Goal: Ask a question

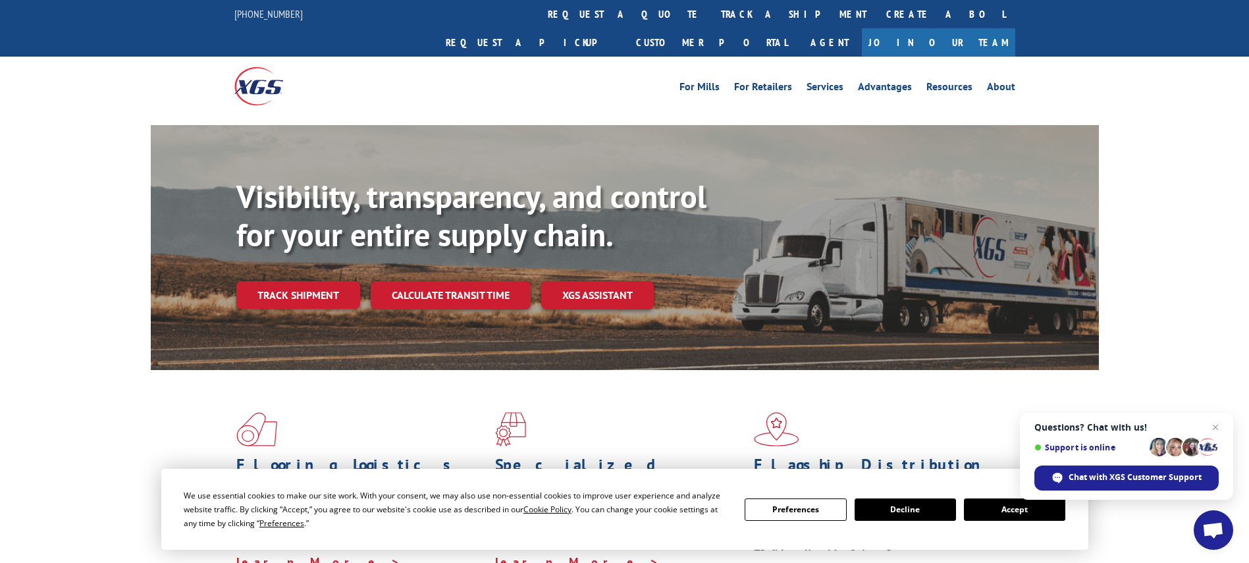
click at [1206, 535] on span "Open chat" at bounding box center [1213, 531] width 22 height 18
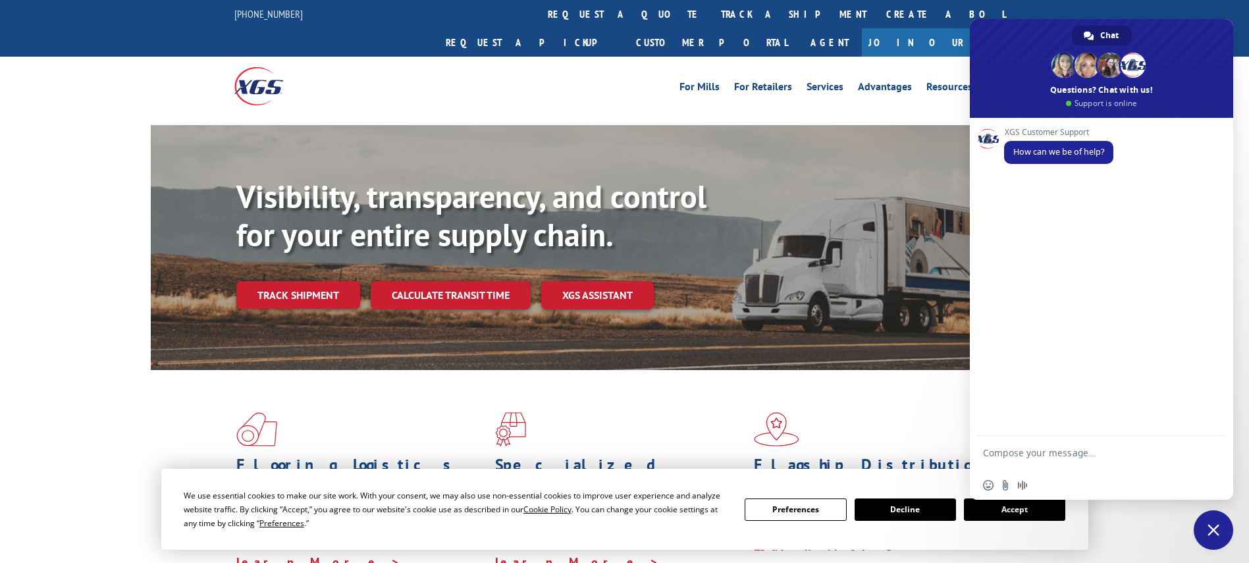
click at [1039, 451] on textarea "Compose your message..." at bounding box center [1087, 459] width 208 height 24
drag, startPoint x: 1063, startPoint y: 448, endPoint x: 1073, endPoint y: 468, distance: 22.1
click at [1071, 465] on form at bounding box center [1087, 456] width 208 height 36
click at [1067, 448] on form at bounding box center [1087, 456] width 208 height 36
click at [1096, 450] on textarea "Compose your message..." at bounding box center [1087, 455] width 208 height 12
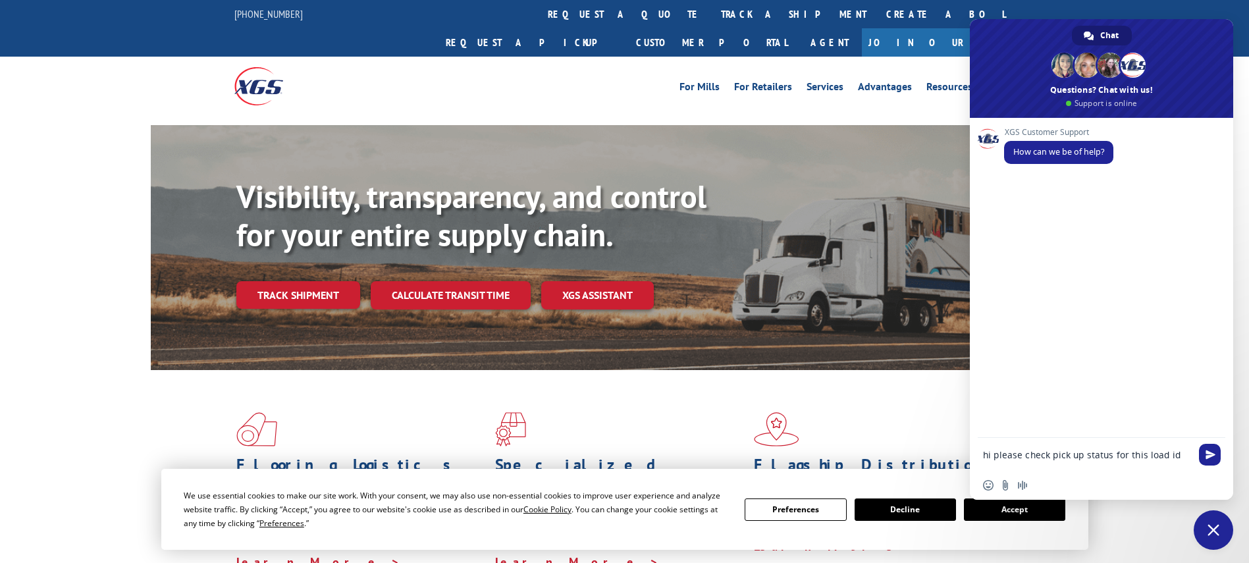
type textarea "hi please check pick up status for this load id"
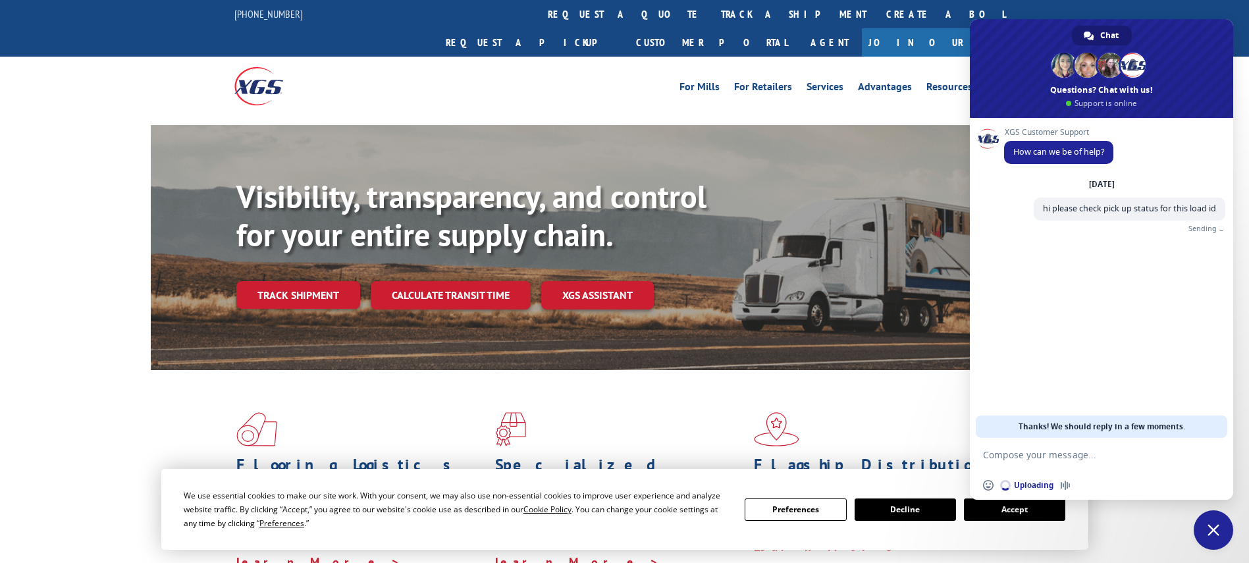
click at [1096, 452] on textarea "Compose your message..." at bounding box center [1087, 455] width 208 height 12
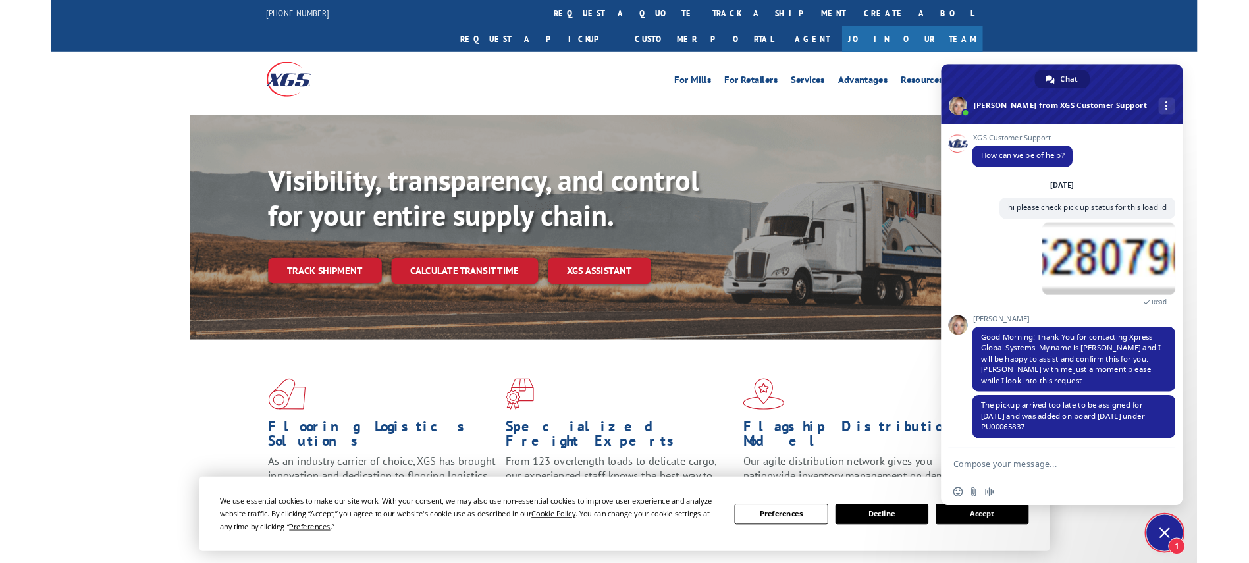
scroll to position [4, 0]
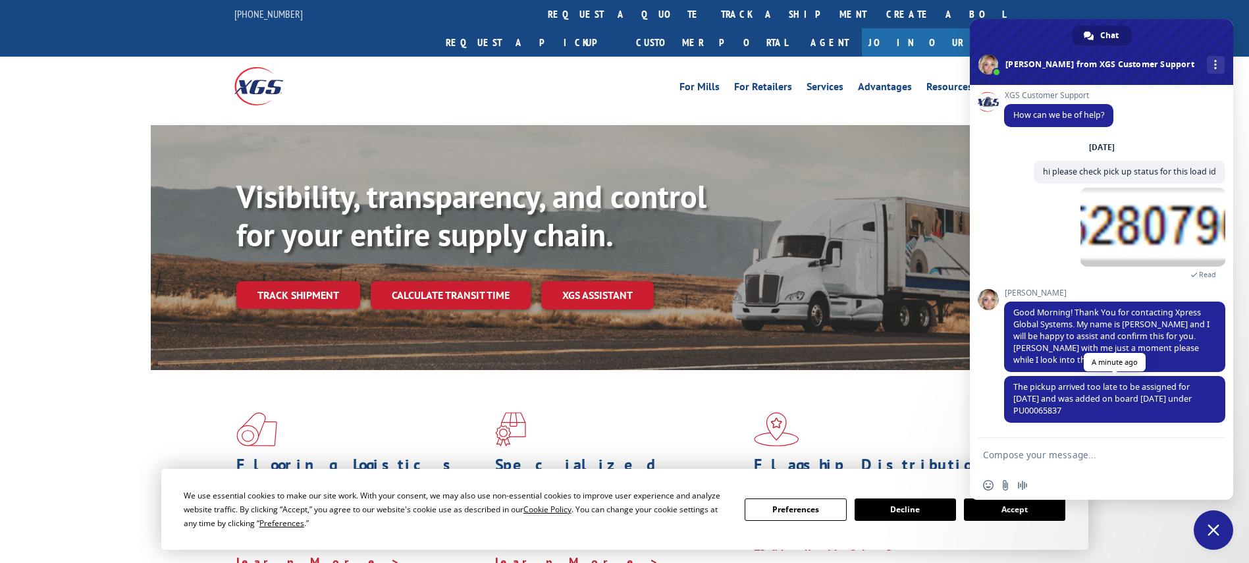
drag, startPoint x: 1065, startPoint y: 409, endPoint x: 1005, endPoint y: 381, distance: 66.0
click at [1005, 381] on span "The pickup arrived too late to be assigned for [DATE] and was added on board [D…" at bounding box center [1114, 399] width 221 height 47
copy span "The pickup arrived too late to be assigned for [DATE] and was added on board [D…"
click at [1040, 454] on textarea "Compose your message..." at bounding box center [1087, 455] width 208 height 12
type textarea "ok"
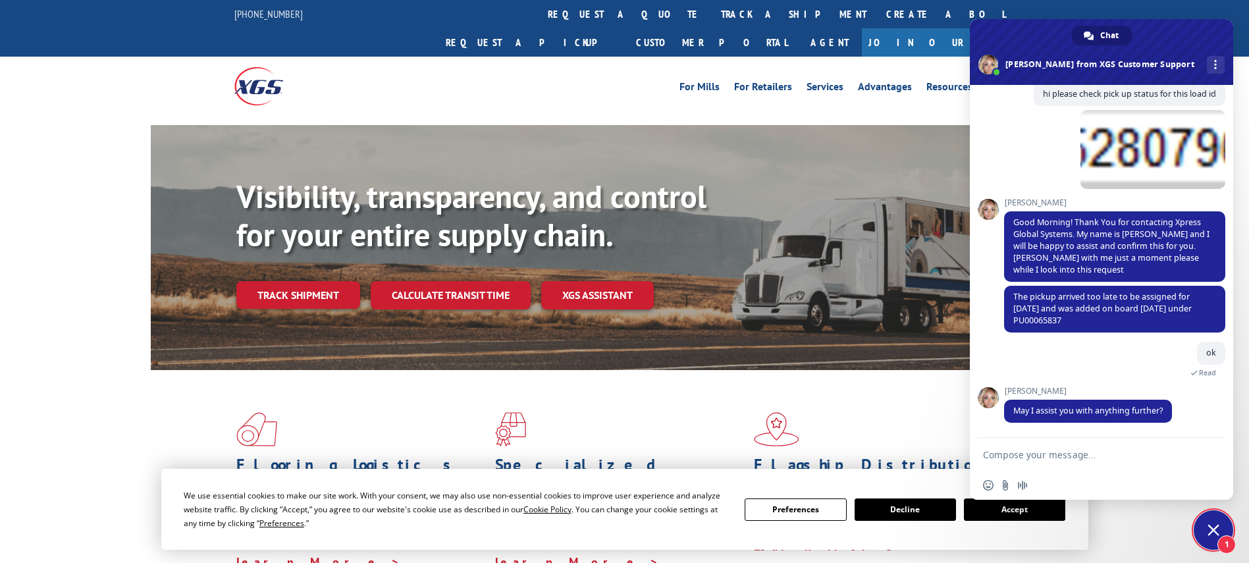
scroll to position [82, 0]
click at [1116, 448] on form at bounding box center [1087, 456] width 208 height 36
click at [1120, 453] on textarea "Compose your message..." at bounding box center [1087, 455] width 208 height 12
type textarea "no thanks for the assistance have a great day ahead"
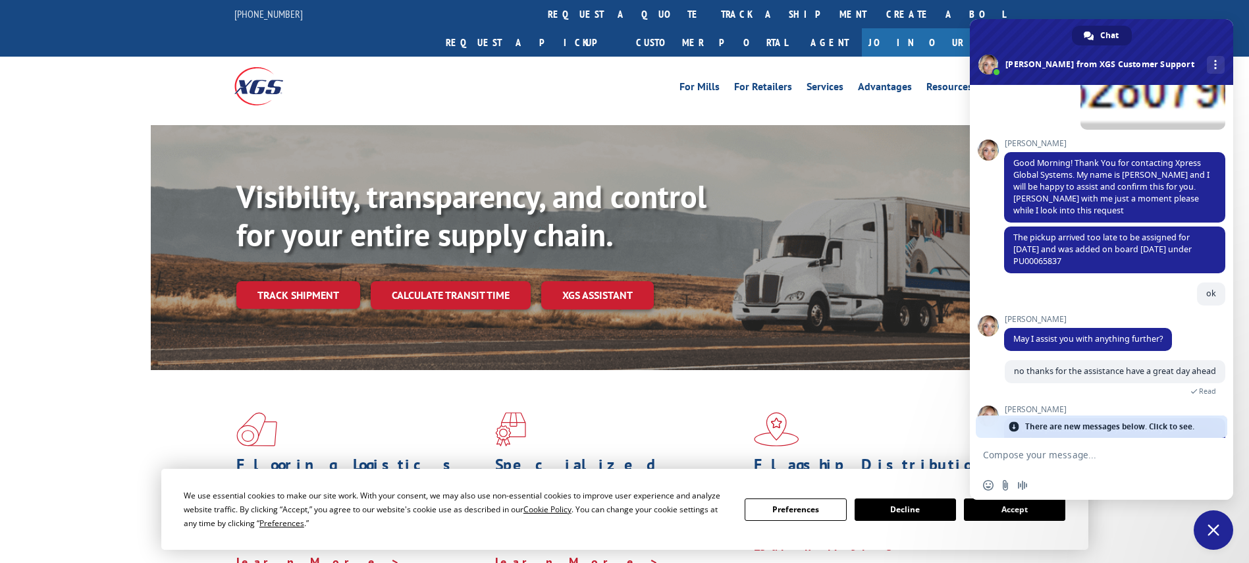
scroll to position [280, 0]
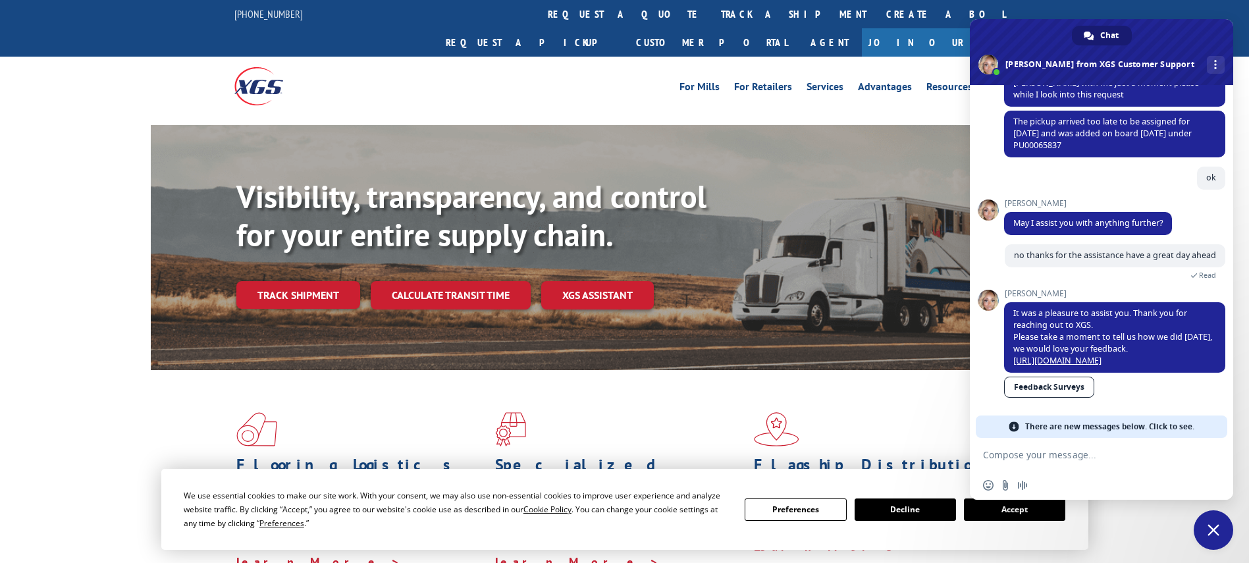
click at [1219, 532] on span "Close chat" at bounding box center [1214, 530] width 40 height 40
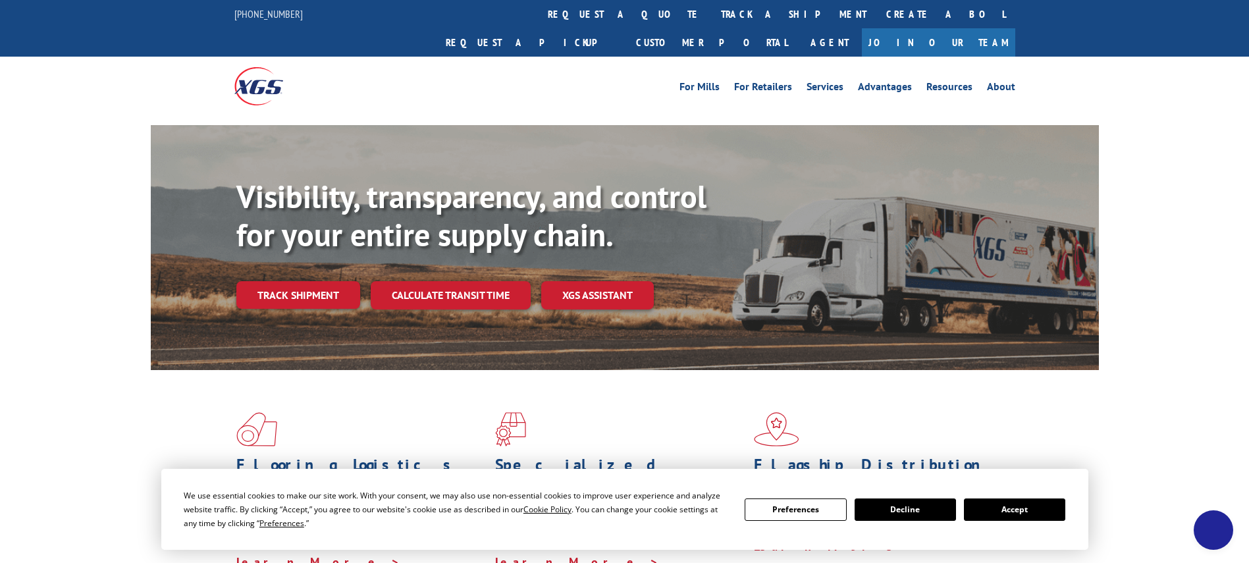
scroll to position [258, 0]
